Goal: Task Accomplishment & Management: Manage account settings

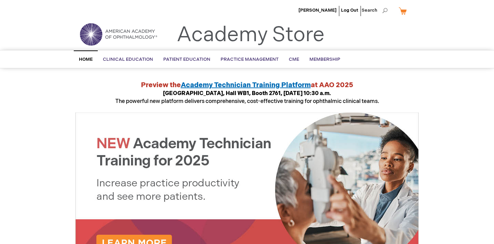
click at [86, 59] on span "Home" at bounding box center [86, 59] width 14 height 5
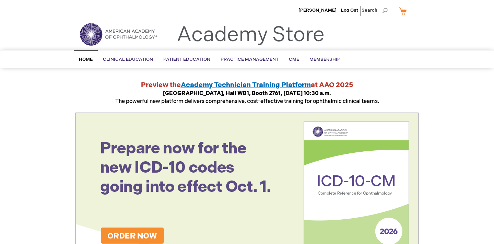
click at [241, 86] on span "Academy Technician Training Platform" at bounding box center [246, 85] width 130 height 8
click at [317, 10] on span "[PERSON_NAME]" at bounding box center [317, 10] width 38 height 5
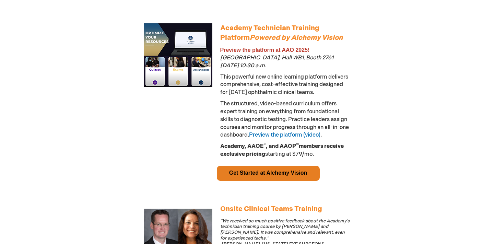
scroll to position [396, 0]
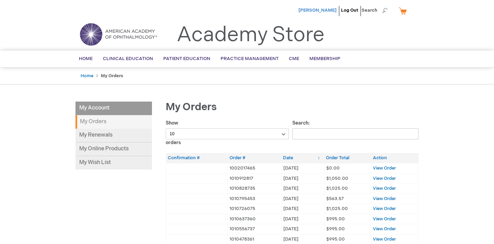
click at [325, 10] on span "[PERSON_NAME]" at bounding box center [317, 10] width 38 height 5
click at [371, 11] on span "Search" at bounding box center [374, 10] width 26 height 14
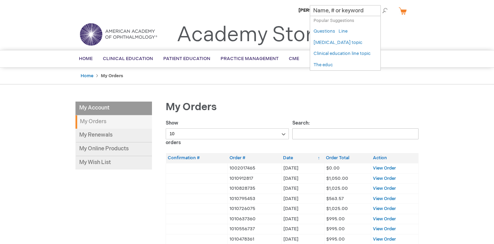
click at [394, 25] on div "Toggle Nav Academy Store" at bounding box center [246, 37] width 353 height 26
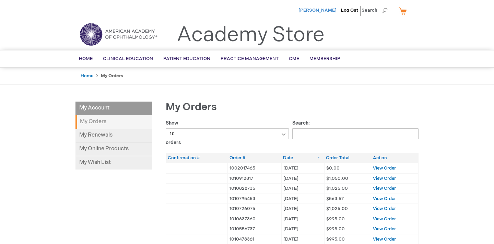
click at [306, 11] on span "[PERSON_NAME]" at bounding box center [317, 10] width 38 height 5
